Goal: Transaction & Acquisition: Purchase product/service

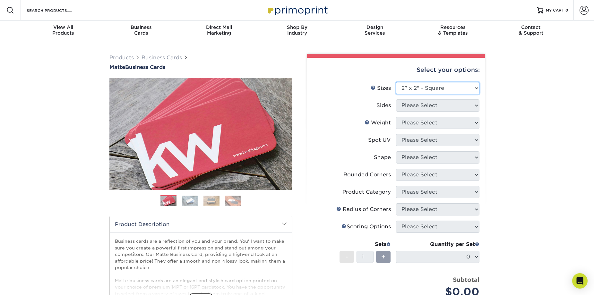
click at [425, 92] on select "Please Select 1.5" x 3.5" - Mini 1.75" x 3.5" - Mini 2" x 2" - Square 2" x 3" -…" at bounding box center [437, 88] width 83 height 12
select select "2.00x3.50"
click at [396, 82] on select "Please Select 1.5" x 3.5" - Mini 1.75" x 3.5" - Mini 2" x 2" - Square 2" x 3" -…" at bounding box center [437, 88] width 83 height 12
click at [430, 104] on select "Please Select Print Both Sides Print Front Only" at bounding box center [437, 105] width 83 height 12
select select "13abbda7-1d64-4f25-8bb2-c179b224825d"
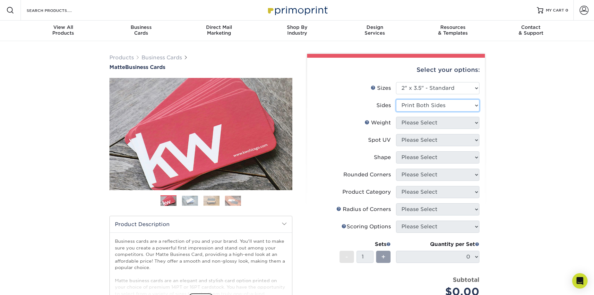
click at [396, 99] on select "Please Select Print Both Sides Print Front Only" at bounding box center [437, 105] width 83 height 12
click at [433, 125] on select "Please Select 16PT 14PT" at bounding box center [437, 123] width 83 height 12
select select "16PT"
click at [396, 117] on select "Please Select 16PT 14PT" at bounding box center [437, 123] width 83 height 12
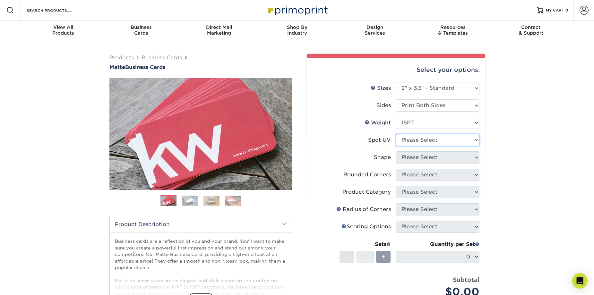
click at [437, 143] on select "Please Select No Spot UV Front and Back (Both Sides) Front Only Back Only" at bounding box center [437, 140] width 83 height 12
select select "3"
click at [396, 134] on select "Please Select No Spot UV Front and Back (Both Sides) Front Only Back Only" at bounding box center [437, 140] width 83 height 12
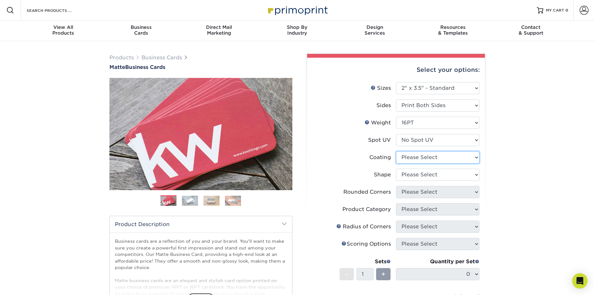
click at [430, 160] on select at bounding box center [437, 157] width 83 height 12
click at [396, 151] on select at bounding box center [437, 157] width 83 height 12
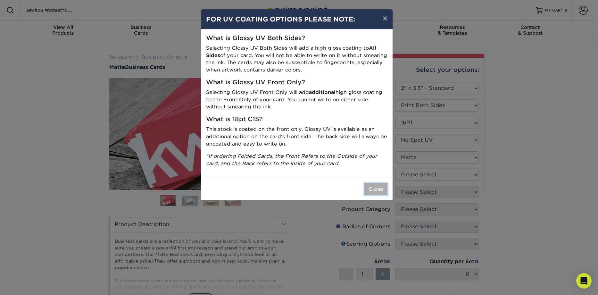
click at [380, 187] on button "Close" at bounding box center [376, 189] width 23 height 12
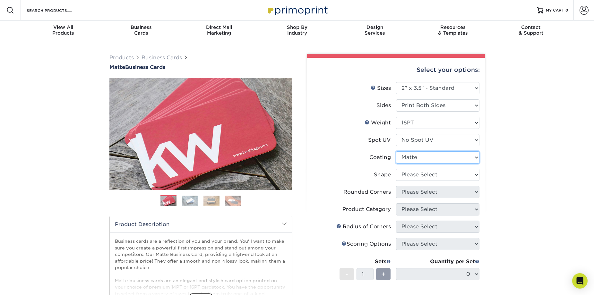
click at [433, 156] on select at bounding box center [437, 157] width 83 height 12
select select "-1"
click at [396, 151] on select at bounding box center [437, 157] width 83 height 12
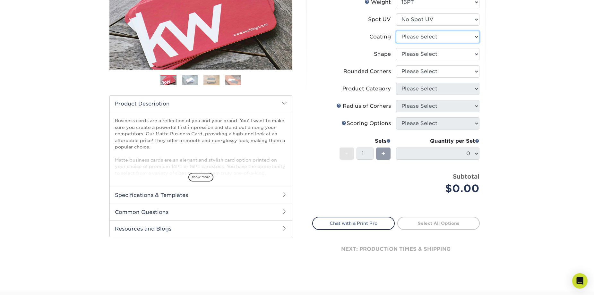
scroll to position [96, 0]
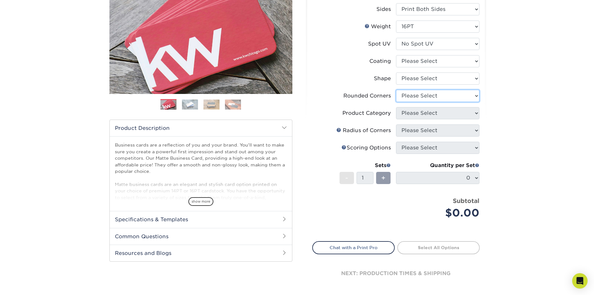
click at [428, 97] on select "Please Select Yes - Round 2 Corners Yes - Round 4 Corners No" at bounding box center [437, 96] width 83 height 12
click at [396, 90] on select "Please Select Yes - Round 2 Corners Yes - Round 4 Corners No" at bounding box center [437, 96] width 83 height 12
click at [432, 113] on select "Please Select" at bounding box center [437, 113] width 83 height 12
click at [396, 107] on select "Please Select" at bounding box center [437, 113] width 83 height 12
click at [432, 96] on select "Please Select Yes - Round 2 Corners Yes - Round 4 Corners No" at bounding box center [437, 96] width 83 height 12
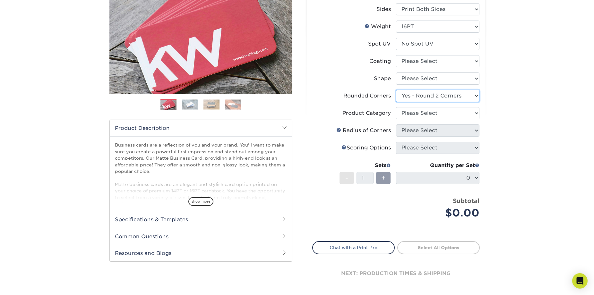
click at [396, 90] on select "Please Select Yes - Round 2 Corners Yes - Round 4 Corners No" at bounding box center [437, 96] width 83 height 12
select select "-1"
click at [441, 113] on select "Please Select" at bounding box center [437, 113] width 83 height 12
click at [427, 61] on select at bounding box center [437, 61] width 83 height 12
select select "121bb7b5-3b4d-429f-bd8d-bbf80e953313"
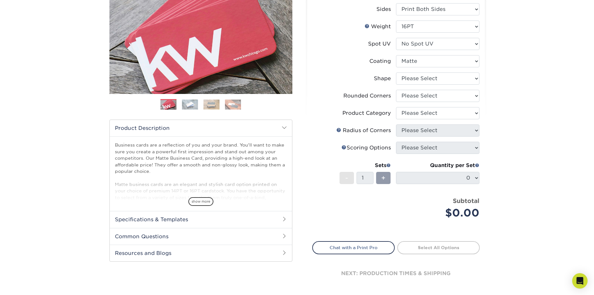
click at [396, 55] on select at bounding box center [437, 61] width 83 height 12
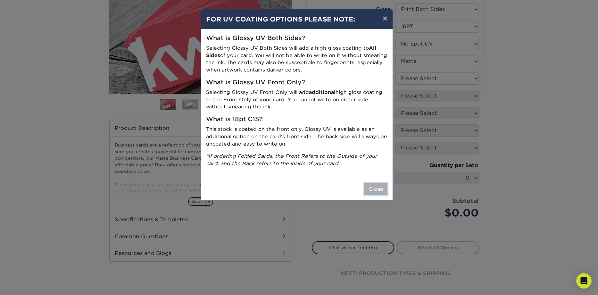
click at [374, 188] on button "Close" at bounding box center [376, 189] width 23 height 12
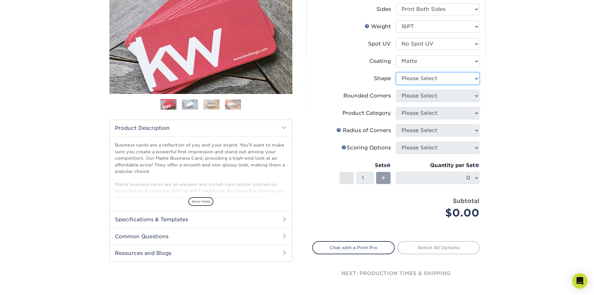
click at [427, 79] on select "Please Select Standard Oval" at bounding box center [437, 78] width 83 height 12
select select "standard"
click at [396, 72] on select "Please Select Standard Oval" at bounding box center [437, 78] width 83 height 12
click at [427, 98] on select "Please Select Yes - Round 2 Corners Yes - Round 4 Corners No" at bounding box center [437, 96] width 83 height 12
select select "76a3b848-63b4-4449-aad1-d9e81d5a60f5"
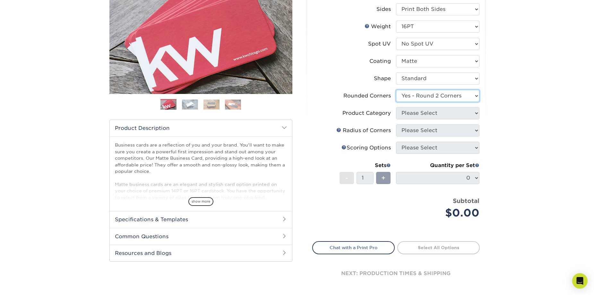
click at [396, 90] on select "Please Select Yes - Round 2 Corners Yes - Round 4 Corners No" at bounding box center [437, 96] width 83 height 12
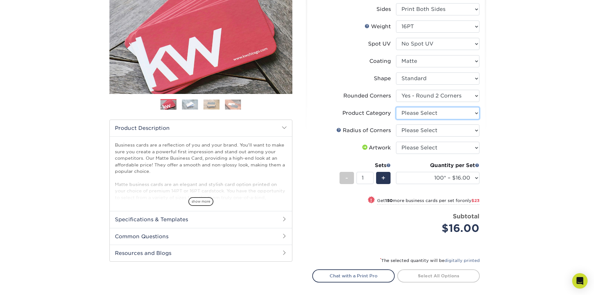
click at [435, 116] on select "Please Select Business Cards" at bounding box center [437, 113] width 83 height 12
click at [396, 107] on select "Please Select Business Cards" at bounding box center [437, 113] width 83 height 12
click at [427, 130] on select "Please Select Rounded 1/8" Rounded 1/4"" at bounding box center [437, 130] width 83 height 12
select select "589680c7-ee9a-431b-9d12-d7aeb1386a97"
click at [396, 124] on select "Please Select Rounded 1/8" Rounded 1/4"" at bounding box center [437, 130] width 83 height 12
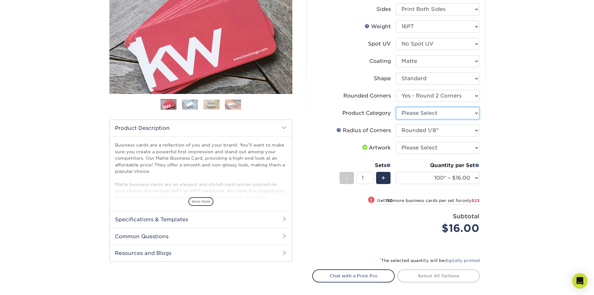
click at [429, 116] on select "Please Select Business Cards" at bounding box center [437, 113] width 83 height 12
select select "3b5148f1-0588-4f88-a218-97bcfdce65c1"
click at [396, 107] on select "Please Select Business Cards" at bounding box center [437, 113] width 83 height 12
click at [424, 147] on select "Please Select I will upload files I need a design - $100" at bounding box center [437, 148] width 83 height 12
select select "upload"
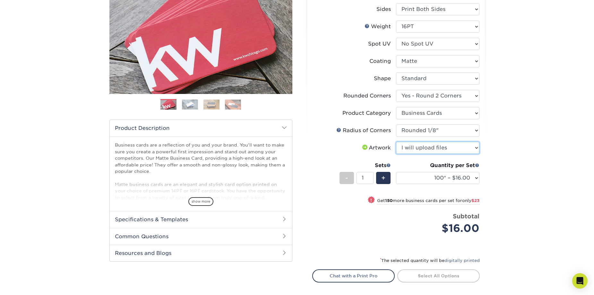
click at [396, 142] on select "Please Select I will upload files I need a design - $100" at bounding box center [437, 148] width 83 height 12
click at [429, 142] on select "Please Select I will upload files I need a design - $100" at bounding box center [437, 148] width 83 height 12
click at [396, 142] on select "Please Select I will upload files I need a design - $100" at bounding box center [437, 148] width 83 height 12
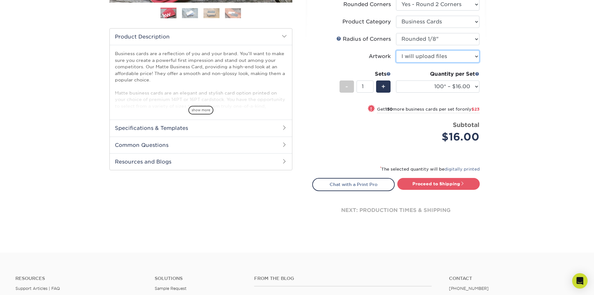
scroll to position [192, 0]
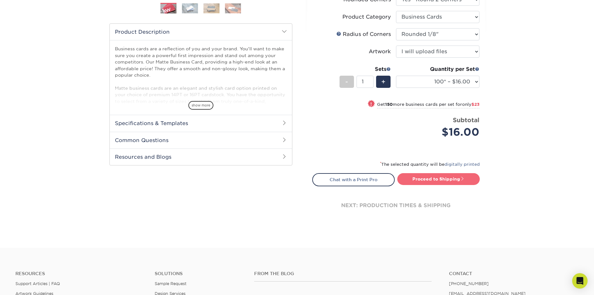
click at [418, 181] on link "Proceed to Shipping" at bounding box center [438, 179] width 82 height 12
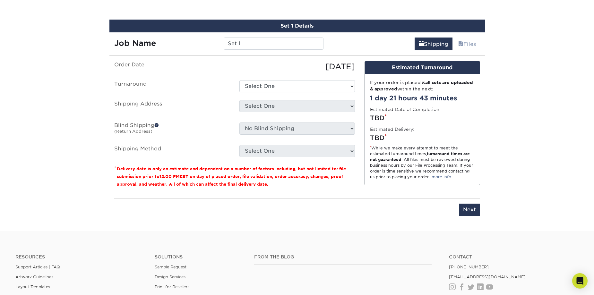
scroll to position [383, 0]
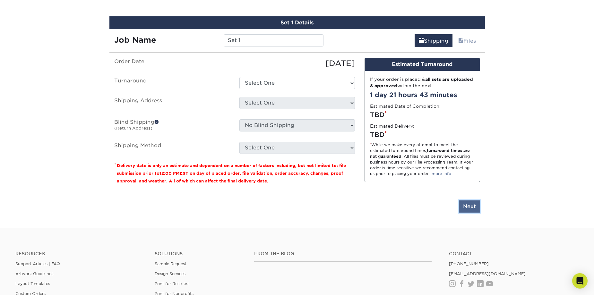
click at [462, 203] on input "Next" at bounding box center [469, 206] width 21 height 12
type input "Next"
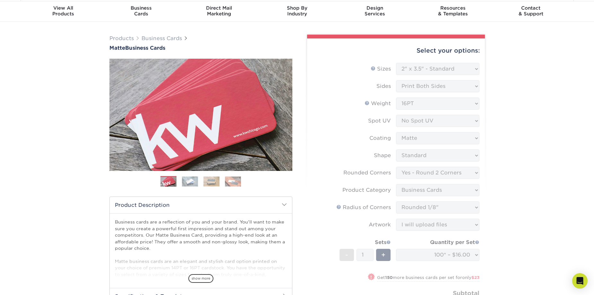
scroll to position [0, 0]
